Goal: Find contact information: Find contact information

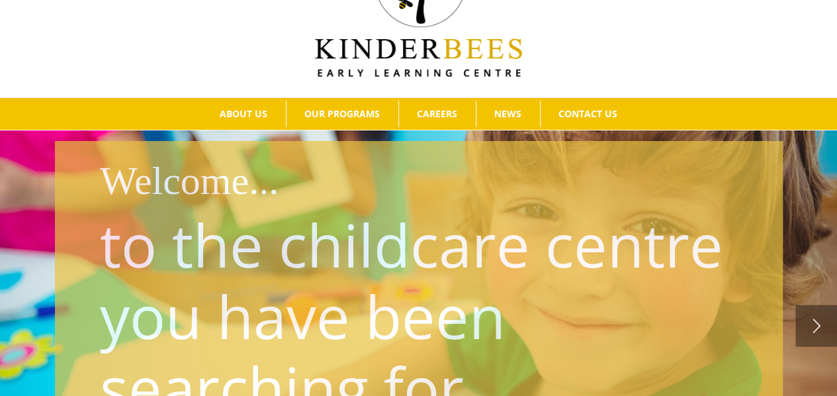
scroll to position [89, 0]
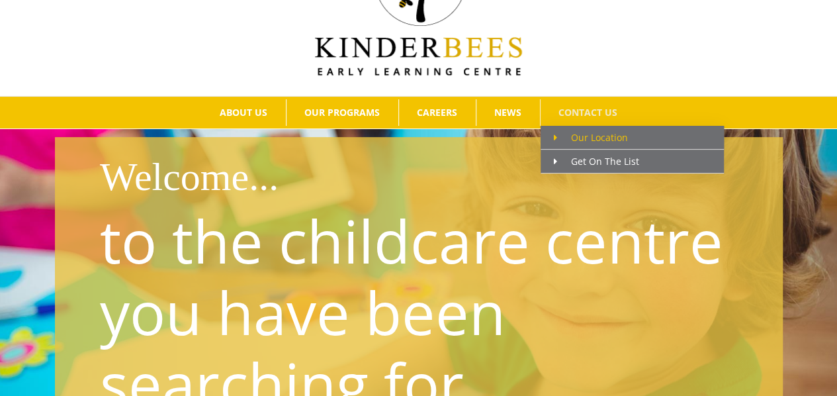
click at [559, 132] on span "Main Menu" at bounding box center [562, 137] width 17 height 14
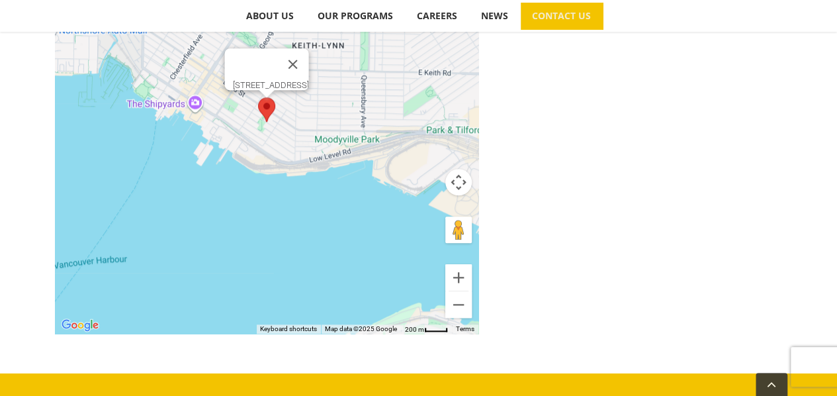
scroll to position [763, 0]
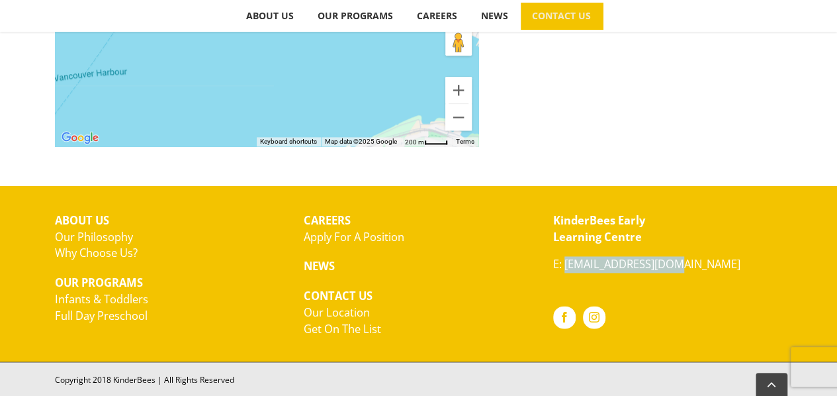
drag, startPoint x: 674, startPoint y: 263, endPoint x: 565, endPoint y: 265, distance: 109.9
click at [565, 265] on p "E: [EMAIL_ADDRESS][DOMAIN_NAME]" at bounding box center [668, 264] width 230 height 17
copy link "hello@kinderbees.ca"
